Goal: Transaction & Acquisition: Purchase product/service

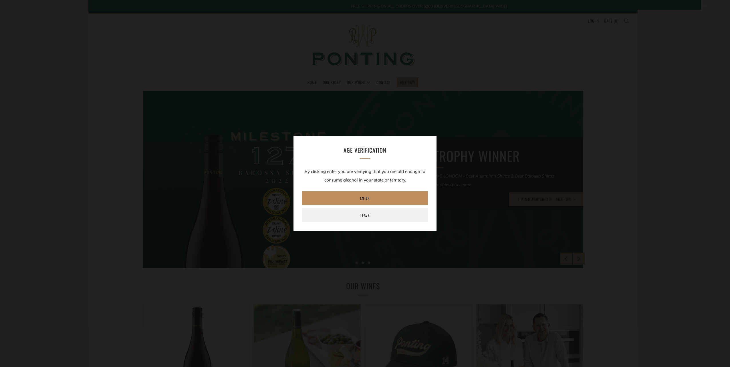
click at [369, 196] on link "Enter" at bounding box center [365, 198] width 126 height 14
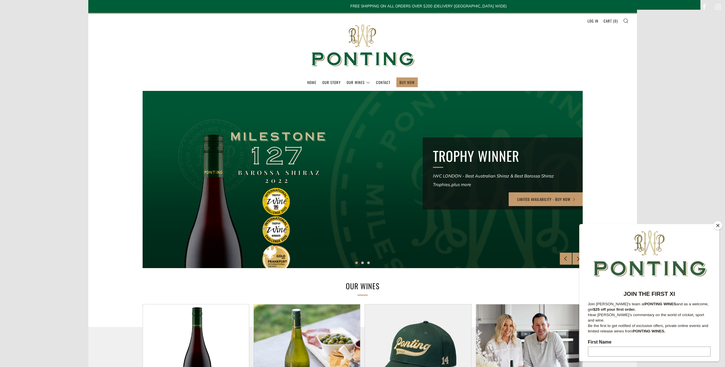
click at [718, 224] on button "Close" at bounding box center [718, 225] width 9 height 9
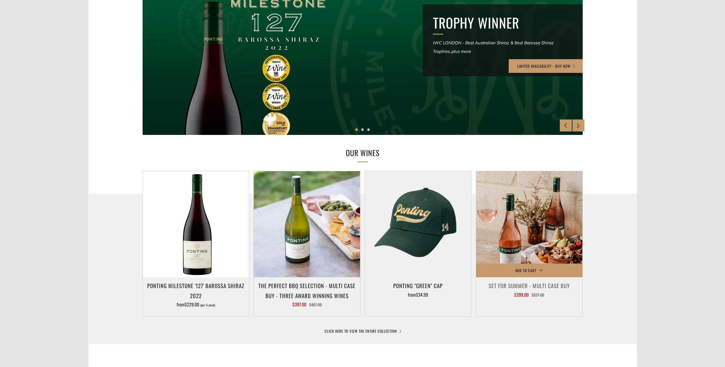
scroll to position [143, 0]
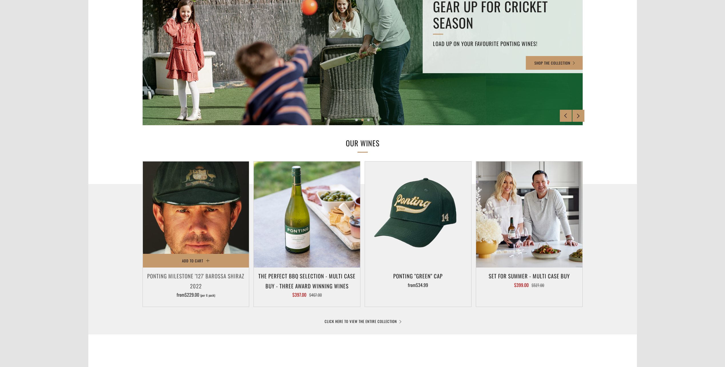
click at [201, 219] on img at bounding box center [196, 215] width 106 height 106
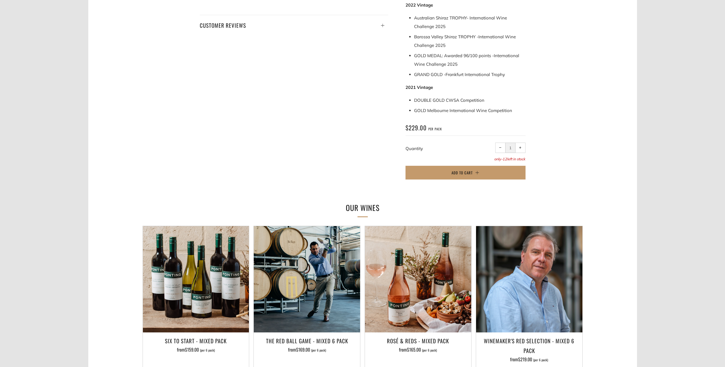
scroll to position [343, 0]
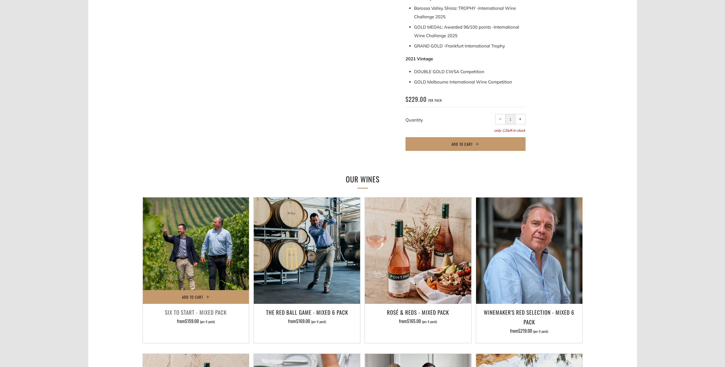
click at [180, 235] on img at bounding box center [196, 251] width 106 height 106
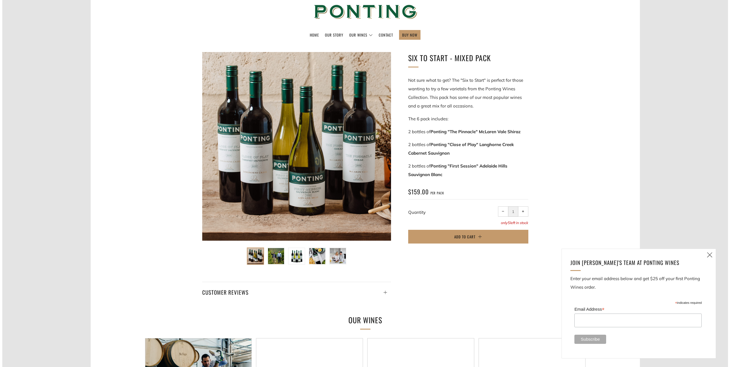
scroll to position [57, 0]
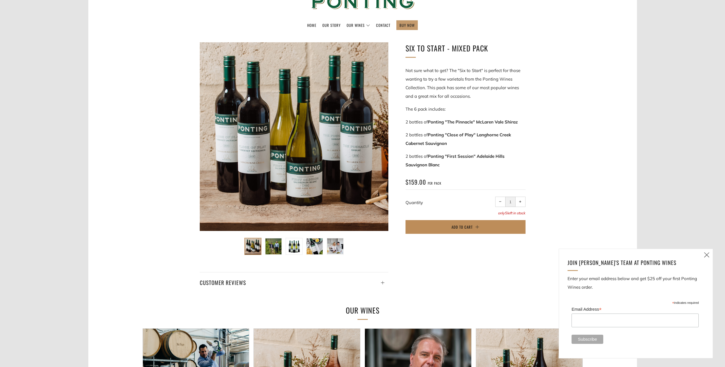
click at [461, 224] on button "Add to Cart" at bounding box center [466, 227] width 120 height 14
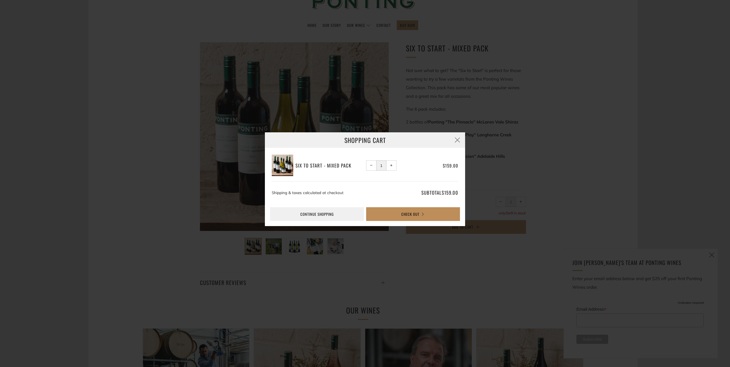
click at [412, 214] on button "Check Out" at bounding box center [413, 214] width 94 height 14
